Goal: Task Accomplishment & Management: Complete application form

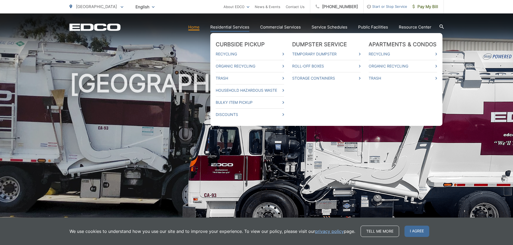
click at [239, 28] on link "Residential Services" at bounding box center [229, 27] width 39 height 6
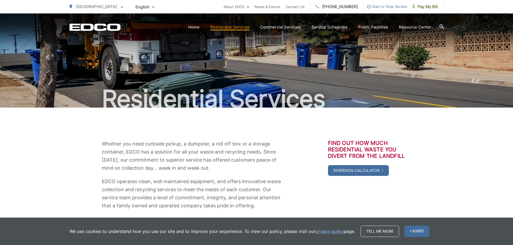
click at [380, 6] on span "Start or Stop Service" at bounding box center [386, 6] width 44 height 6
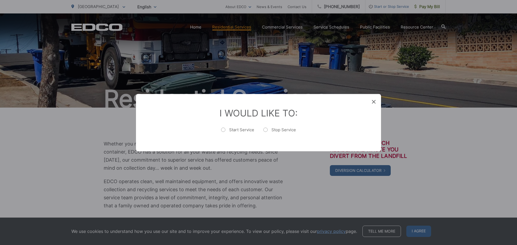
click at [224, 129] on label "Start Service" at bounding box center [237, 132] width 33 height 11
radio input "true"
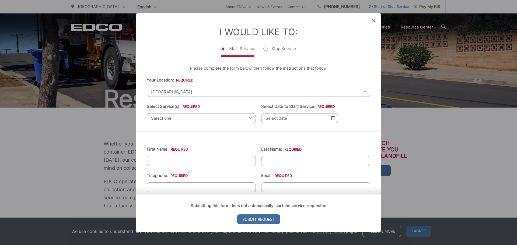
click at [180, 119] on span "Select one" at bounding box center [201, 118] width 109 height 10
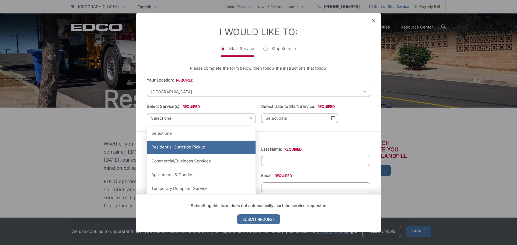
click at [184, 146] on div "Residential Curbside Pickup" at bounding box center [201, 147] width 109 height 13
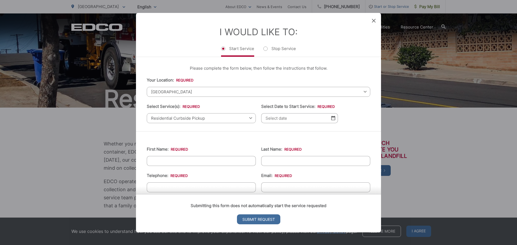
click at [332, 119] on img at bounding box center [333, 118] width 4 height 5
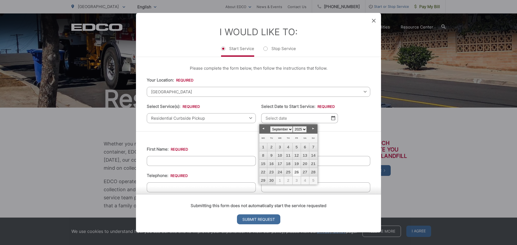
click at [299, 173] on link "26" at bounding box center [297, 172] width 8 height 8
type input "[DATE]"
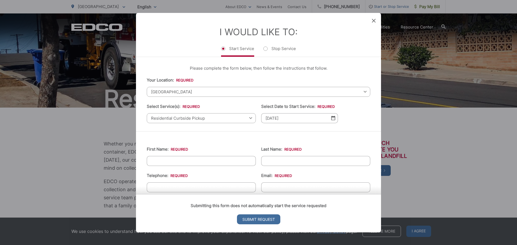
click at [170, 162] on input "First Name: *" at bounding box center [201, 161] width 109 height 10
type input "[PERSON_NAME]"
type input "Masters"
type input "6197278826"
type input "[EMAIL_ADDRESS][DOMAIN_NAME]"
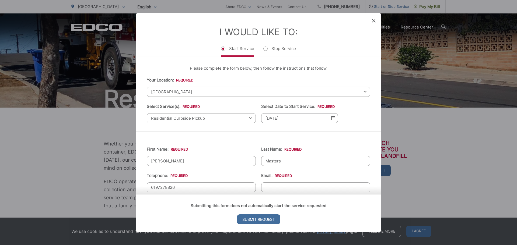
type input "LA MESA"
type input "91941-7713"
type input "7325 Ouro Pl"
type input "[PHONE_NUMBER]"
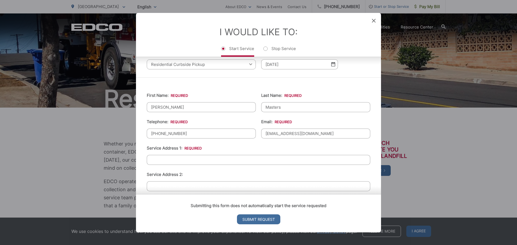
scroll to position [108, 0]
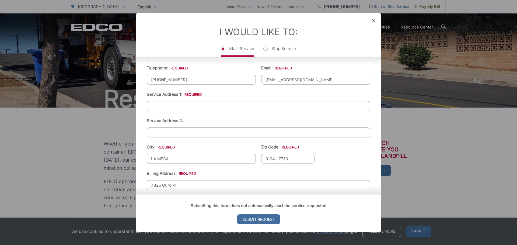
click at [168, 105] on input "Service Address 1: *" at bounding box center [259, 106] width 224 height 10
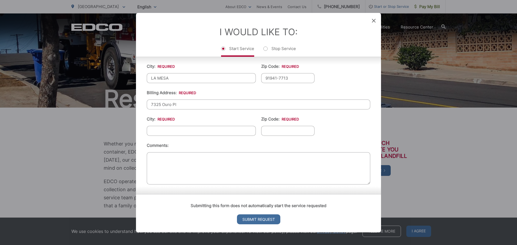
type input "[STREET_ADDRESS]"
drag, startPoint x: 186, startPoint y: 105, endPoint x: 150, endPoint y: 105, distance: 35.6
click at [150, 105] on input "7325 Ouro Pl" at bounding box center [259, 104] width 224 height 10
type input "[STREET_ADDRESS][PERSON_NAME]"
click at [191, 131] on input "City: *" at bounding box center [201, 131] width 109 height 10
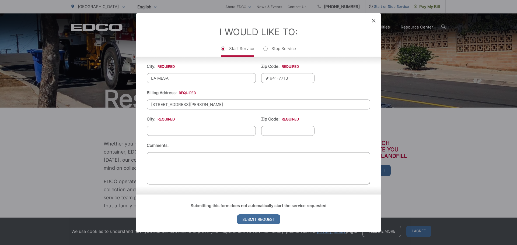
type input "LA MESA"
type input "91941-7713"
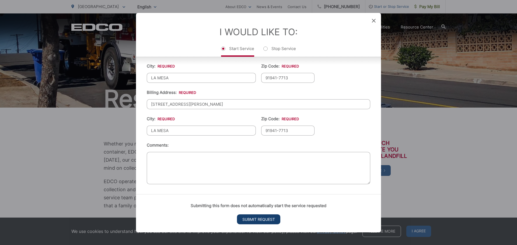
click at [254, 219] on input "Submit Request" at bounding box center [258, 220] width 43 height 10
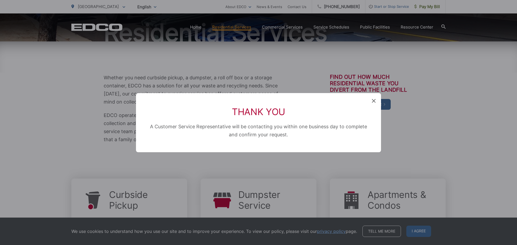
click at [373, 102] on icon at bounding box center [374, 101] width 4 height 4
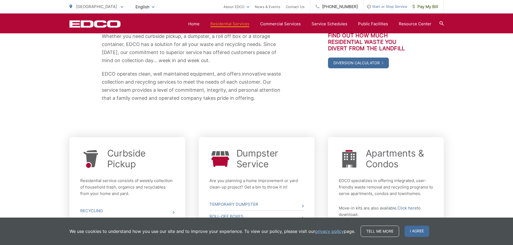
scroll to position [0, 0]
